Goal: Task Accomplishment & Management: Manage account settings

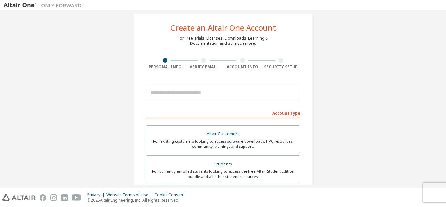
scroll to position [10, 0]
click at [133, 52] on div "Create an Altair One Account For Free Trials, Licenses, Downloads, Learning & D…" at bounding box center [223, 177] width 180 height 330
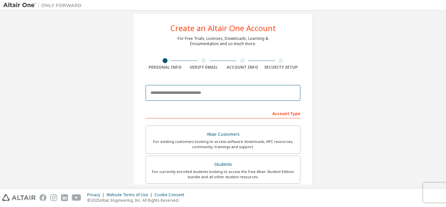
click at [160, 93] on input "email" at bounding box center [223, 93] width 155 height 16
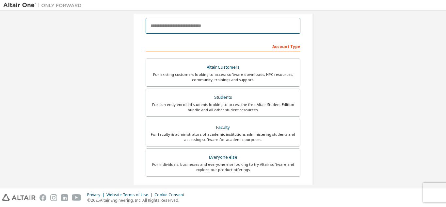
scroll to position [0, 0]
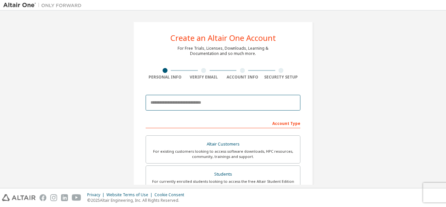
type input "**********"
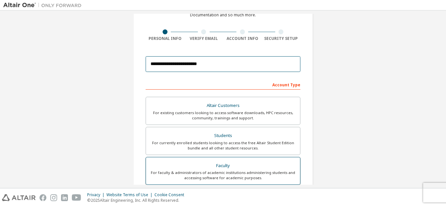
scroll to position [38, 0]
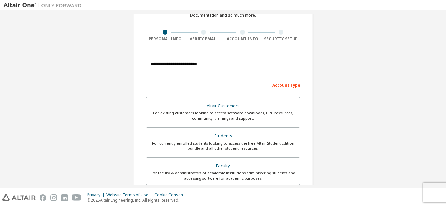
click at [243, 67] on input "**********" at bounding box center [223, 65] width 155 height 16
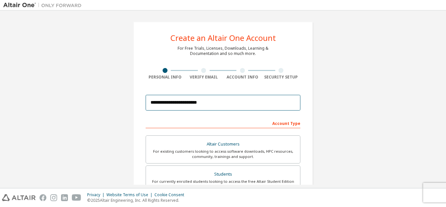
click at [199, 101] on input "**********" at bounding box center [223, 103] width 155 height 16
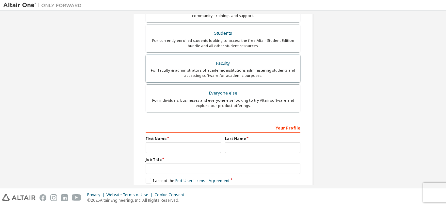
scroll to position [141, 0]
click at [217, 66] on div "Faculty" at bounding box center [223, 62] width 146 height 9
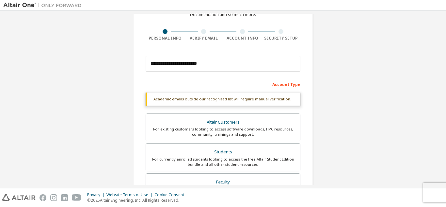
scroll to position [32, 0]
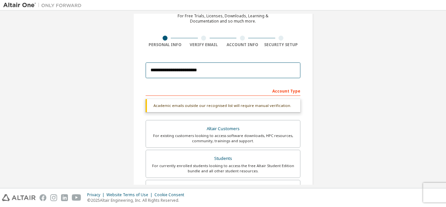
click at [271, 73] on input "**********" at bounding box center [223, 70] width 155 height 16
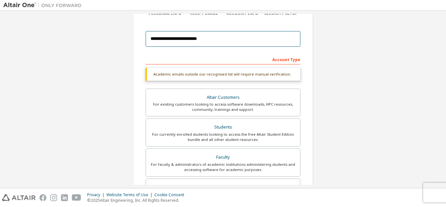
scroll to position [54, 0]
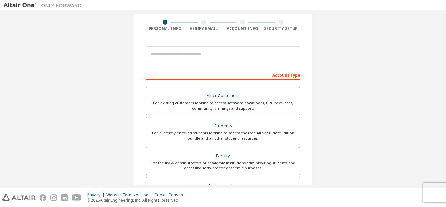
scroll to position [49, 0]
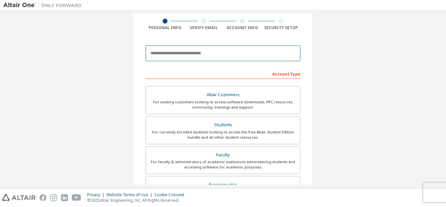
click at [166, 57] on input "email" at bounding box center [223, 53] width 155 height 16
type input "**********"
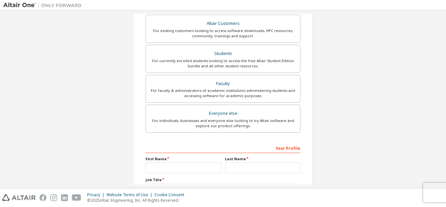
scroll to position [121, 0]
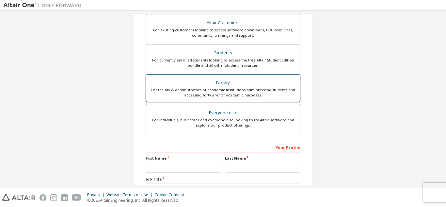
click at [215, 89] on div "For faculty & administrators of academic institutions administering students an…" at bounding box center [223, 92] width 146 height 10
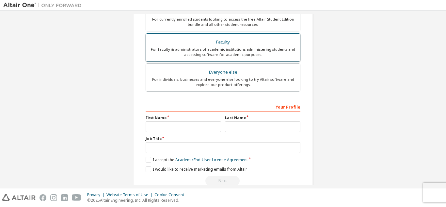
scroll to position [192, 0]
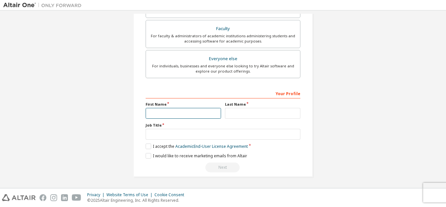
click at [185, 112] on input "text" at bounding box center [183, 113] width 75 height 11
type input "*****"
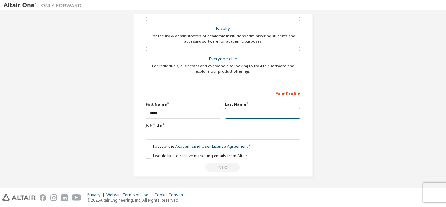
click at [232, 115] on input "text" at bounding box center [262, 113] width 75 height 11
type input "******"
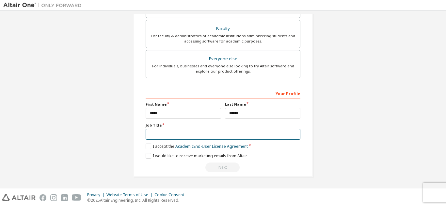
click at [209, 132] on input "text" at bounding box center [223, 134] width 155 height 11
type input "**********"
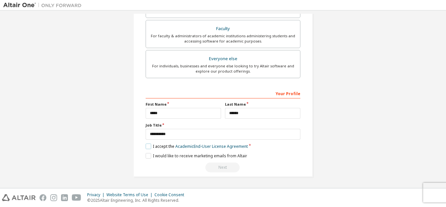
click at [146, 146] on label "I accept the Academic End-User License Agreement" at bounding box center [197, 146] width 102 height 6
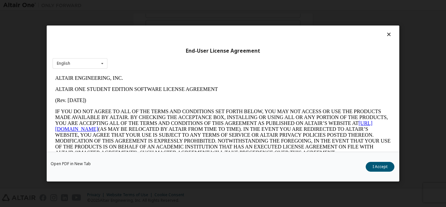
scroll to position [0, 0]
click at [367, 166] on button "I Accept" at bounding box center [380, 167] width 29 height 10
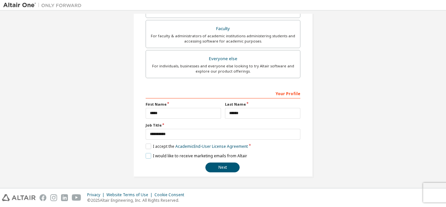
click at [146, 156] on label "I would like to receive marketing emails from Altair" at bounding box center [197, 156] width 102 height 6
click at [222, 163] on button "Next" at bounding box center [223, 167] width 34 height 10
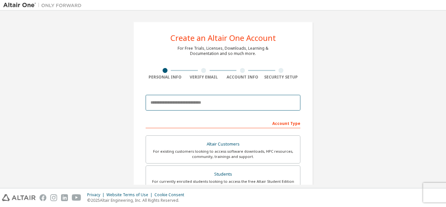
click at [198, 106] on input "email" at bounding box center [223, 103] width 155 height 16
type input "**********"
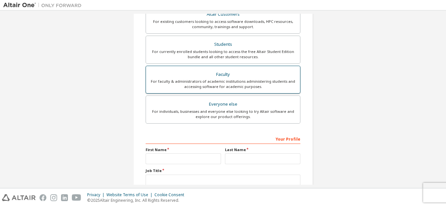
scroll to position [196, 0]
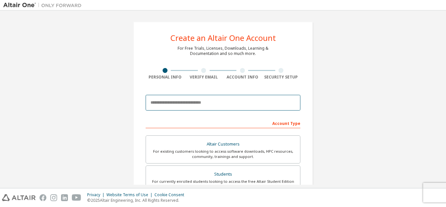
click at [235, 100] on input "email" at bounding box center [223, 103] width 155 height 16
click at [223, 103] on input "**********" at bounding box center [223, 103] width 155 height 16
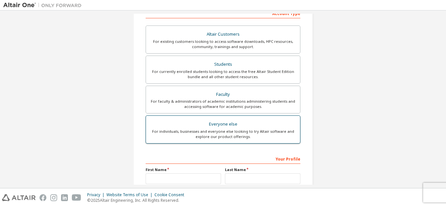
scroll to position [110, 0]
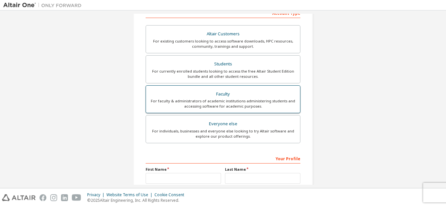
type input "**********"
click at [218, 105] on div "For faculty & administrators of academic institutions administering students an…" at bounding box center [223, 103] width 146 height 10
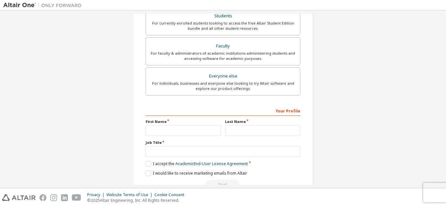
scroll to position [175, 0]
click at [191, 130] on input "text" at bounding box center [183, 130] width 75 height 11
type input "*****"
click at [242, 127] on input "text" at bounding box center [262, 130] width 75 height 11
type input "******"
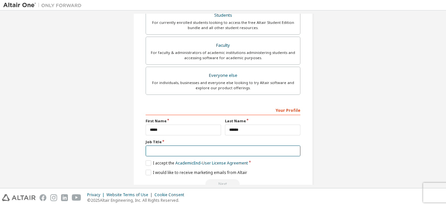
click at [235, 154] on input "text" at bounding box center [223, 150] width 155 height 11
type input "**********"
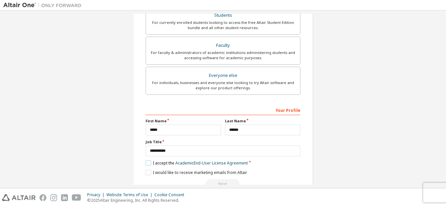
click at [149, 164] on label "I accept the Academic End-User License Agreement" at bounding box center [197, 163] width 102 height 6
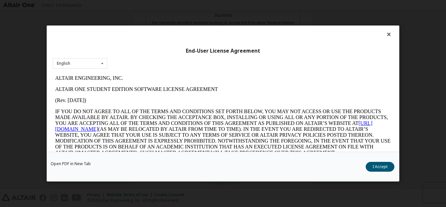
scroll to position [0, 0]
click at [389, 167] on button "I Accept" at bounding box center [380, 167] width 29 height 10
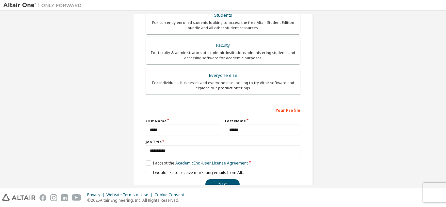
click at [146, 174] on label "I would like to receive marketing emails from Altair" at bounding box center [197, 173] width 102 height 6
click at [221, 183] on button "Next" at bounding box center [223, 184] width 34 height 10
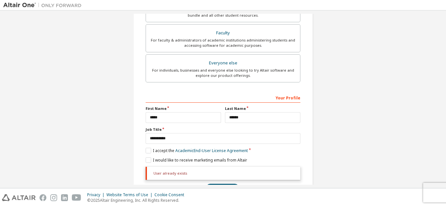
scroll to position [209, 0]
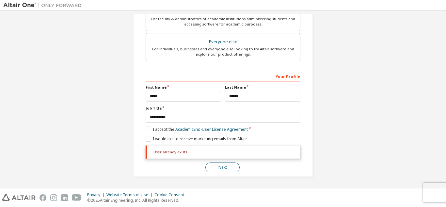
click at [214, 163] on button "Next" at bounding box center [223, 167] width 34 height 10
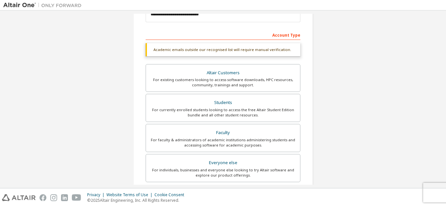
scroll to position [0, 0]
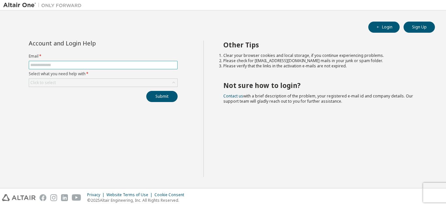
click at [113, 65] on input "text" at bounding box center [103, 64] width 146 height 5
type input "**********"
click at [107, 84] on div "Click to select" at bounding box center [103, 83] width 148 height 8
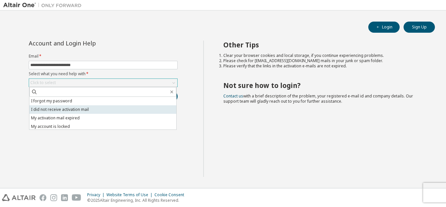
click at [86, 110] on li "I did not receive activation mail" at bounding box center [102, 109] width 147 height 8
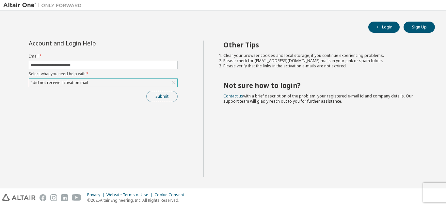
click at [161, 94] on button "Submit" at bounding box center [161, 96] width 31 height 11
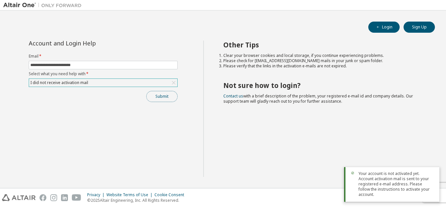
click at [161, 96] on button "Submit" at bounding box center [161, 96] width 31 height 11
click at [108, 68] on span "**********" at bounding box center [103, 65] width 149 height 8
click at [151, 84] on div "I did not receive activation mail" at bounding box center [103, 83] width 148 height 8
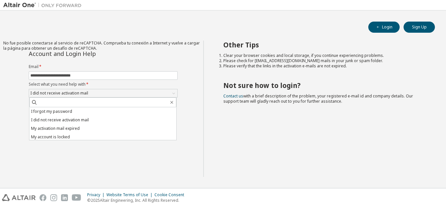
click at [203, 111] on div "**********" at bounding box center [103, 109] width 200 height 136
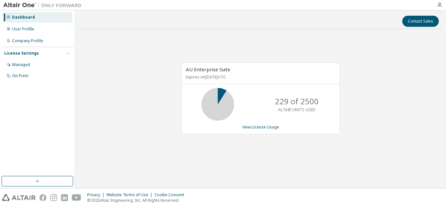
click at [261, 122] on div "AU Enterprise Suite Expires on April 7, 2026 UTC 229 of 2500 ALTAIR UNITS USED …" at bounding box center [261, 98] width 158 height 72
click at [261, 131] on div "AU Enterprise Suite Expires on April 7, 2026 UTC 229 of 2500 ALTAIR UNITS USED …" at bounding box center [261, 98] width 158 height 72
click at [261, 128] on link "View License Usage" at bounding box center [260, 127] width 37 height 6
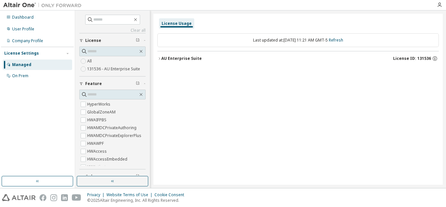
click at [239, 43] on div "Last updated at: Tue 2025-09-09 11:21 AM GMT-5 Refresh" at bounding box center [299, 40] width 282 height 14
drag, startPoint x: 205, startPoint y: 67, endPoint x: 186, endPoint y: 58, distance: 20.9
click at [186, 58] on div "Last updated at: Tue 2025-09-09 11:21 AM GMT-5 Refresh AU Enterprise Suite Lice…" at bounding box center [299, 49] width 282 height 40
click at [186, 58] on div "AU Enterprise Suite" at bounding box center [181, 58] width 41 height 5
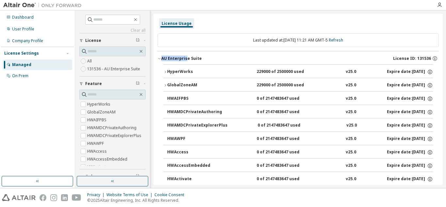
click at [186, 58] on div "AU Enterprise Suite" at bounding box center [181, 58] width 41 height 5
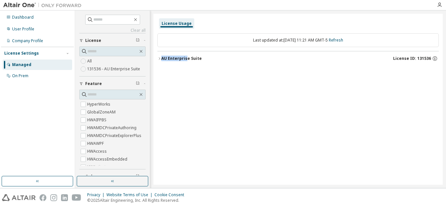
click at [100, 39] on span "License" at bounding box center [93, 40] width 16 height 5
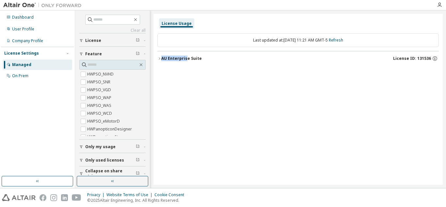
scroll to position [1890, 0]
click at [244, 59] on div "AU Enterprise Suite License ID: 131536" at bounding box center [300, 59] width 278 height 6
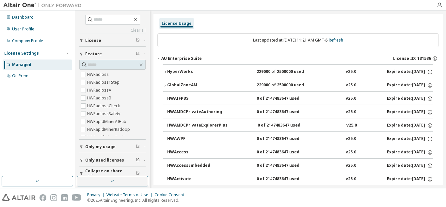
click at [237, 20] on div "License Usage" at bounding box center [299, 24] width 282 height 12
click at [67, 54] on icon "button" at bounding box center [68, 53] width 4 height 4
click at [67, 54] on icon "button" at bounding box center [68, 53] width 2 height 1
click at [67, 50] on button "button" at bounding box center [68, 53] width 6 height 6
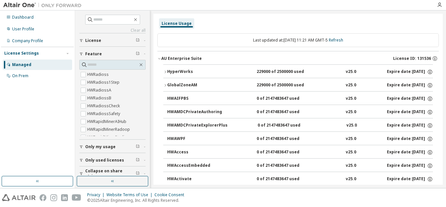
click at [44, 65] on div "Managed" at bounding box center [38, 64] width 70 height 10
click at [26, 75] on div "On Prem" at bounding box center [20, 75] width 16 height 5
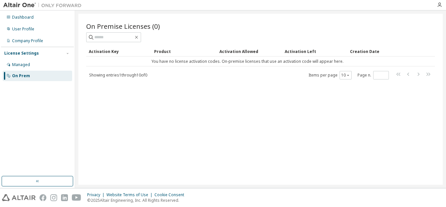
click at [107, 51] on div "Activation Key" at bounding box center [119, 51] width 60 height 10
click at [53, 68] on div "Managed" at bounding box center [38, 64] width 70 height 10
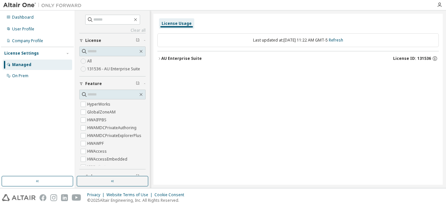
click at [103, 39] on div "License" at bounding box center [114, 40] width 58 height 5
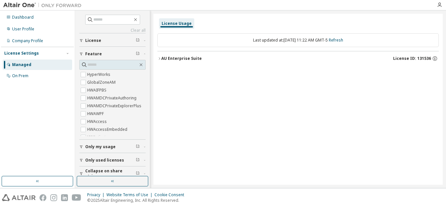
click at [103, 39] on div "License" at bounding box center [114, 40] width 58 height 5
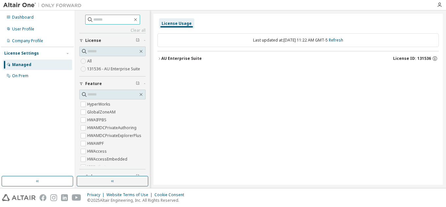
click at [111, 20] on input "text" at bounding box center [112, 19] width 39 height 7
type input "*"
type input "**********"
click at [128, 20] on input "**********" at bounding box center [112, 19] width 39 height 7
click at [440, 5] on icon "button" at bounding box center [439, 4] width 5 height 5
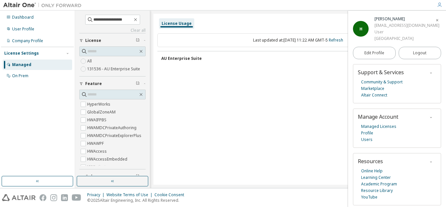
click at [439, 5] on icon "button" at bounding box center [439, 4] width 5 height 5
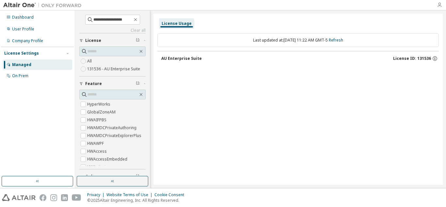
click at [439, 5] on icon "button" at bounding box center [439, 4] width 5 height 5
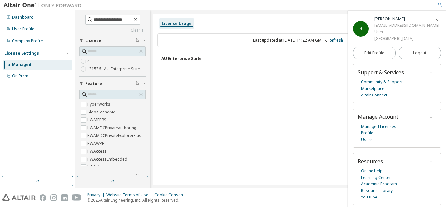
click at [432, 117] on icon "button" at bounding box center [431, 117] width 4 height 4
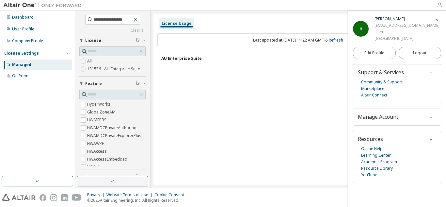
click at [432, 117] on icon "button" at bounding box center [431, 117] width 4 height 4
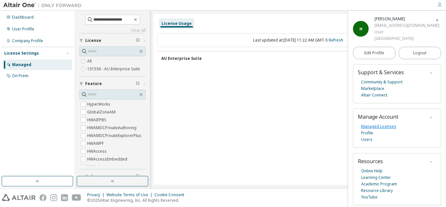
click at [389, 125] on link "Managed Licenses" at bounding box center [378, 126] width 35 height 7
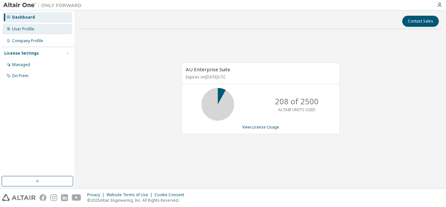
click at [29, 30] on div "User Profile" at bounding box center [23, 28] width 22 height 5
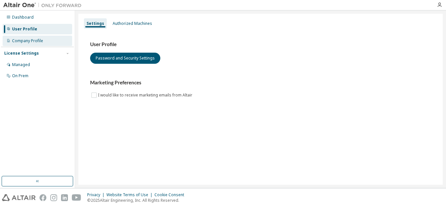
click at [30, 42] on div "Company Profile" at bounding box center [27, 40] width 31 height 5
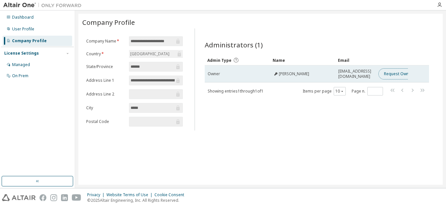
click at [399, 75] on button "Request Owner Change" at bounding box center [406, 73] width 55 height 11
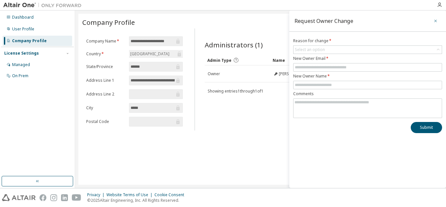
click at [434, 21] on icon "button" at bounding box center [436, 20] width 5 height 5
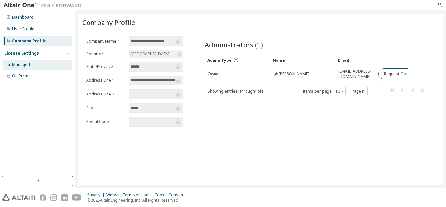
click at [26, 64] on div "Managed" at bounding box center [21, 64] width 18 height 5
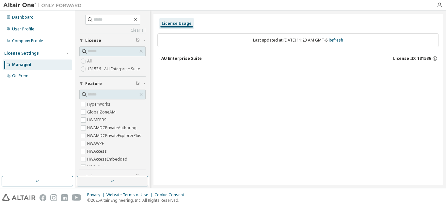
click at [429, 58] on span "License ID: 131536" at bounding box center [412, 58] width 38 height 5
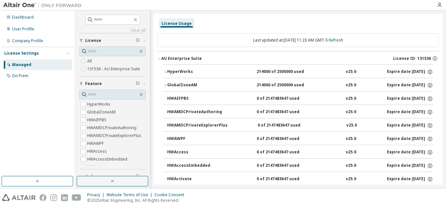
click at [425, 58] on span "License ID: 131536" at bounding box center [412, 58] width 38 height 5
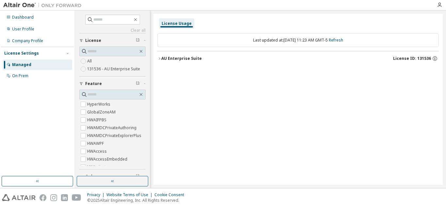
click at [425, 58] on span "License ID: 131536" at bounding box center [412, 58] width 38 height 5
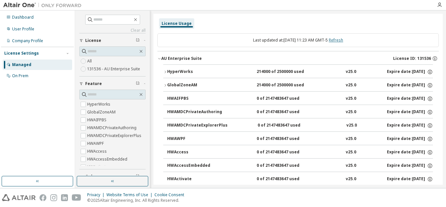
click at [343, 41] on link "Refresh" at bounding box center [336, 40] width 14 height 6
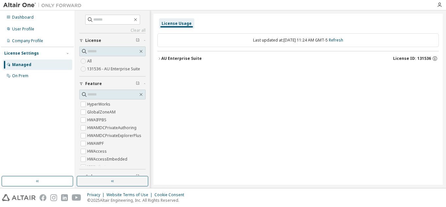
drag, startPoint x: 417, startPoint y: 58, endPoint x: 388, endPoint y: 122, distance: 69.9
click at [388, 122] on div "License Usage Last updated at: [DATE] 11:24 AM GMT-5 Refresh AU Enterprise Suit…" at bounding box center [299, 99] width 290 height 171
click at [446, 137] on div "Clear all Collapse on share string Only used licenses Only my usage Feature Hyp…" at bounding box center [260, 98] width 371 height 177
